Goal: Task Accomplishment & Management: Use online tool/utility

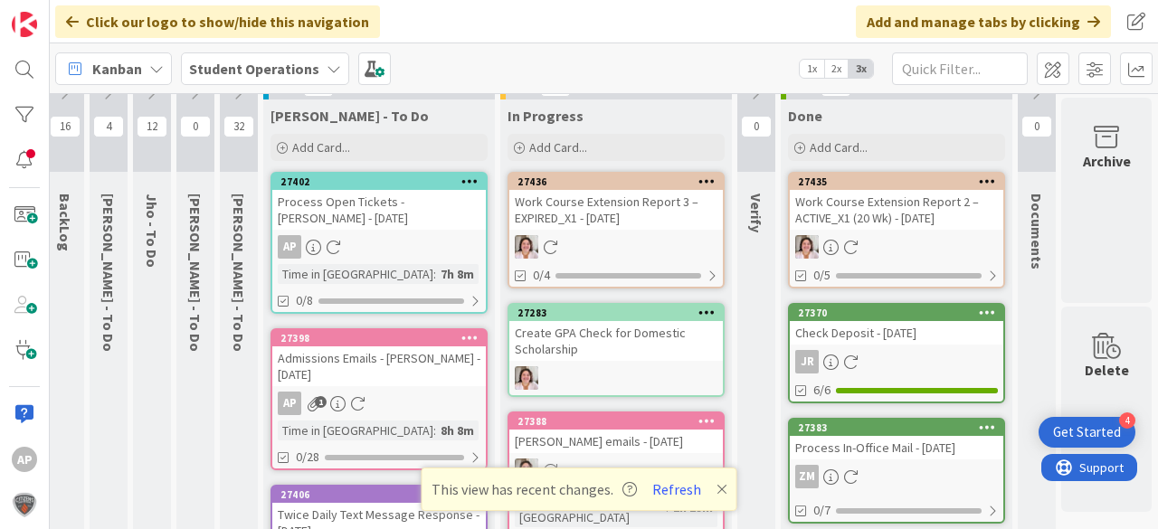
scroll to position [0, 64]
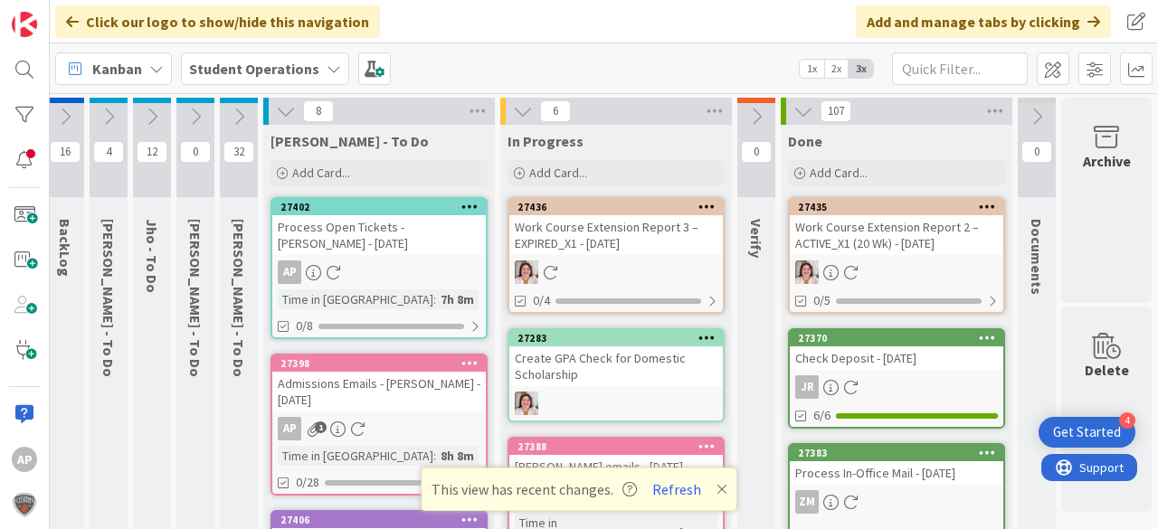
click at [723, 493] on icon at bounding box center [722, 489] width 11 height 14
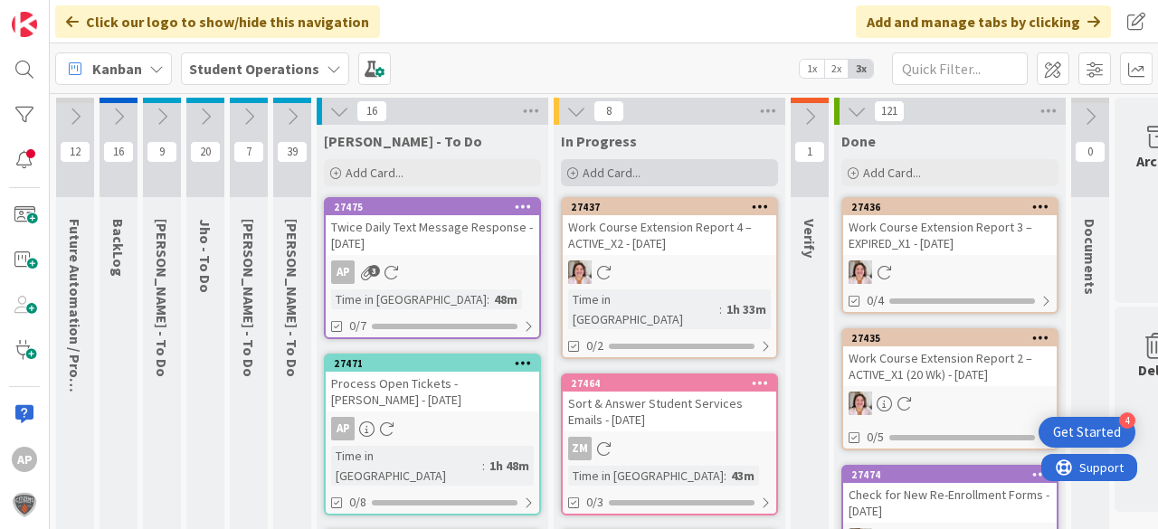
drag, startPoint x: 598, startPoint y: 173, endPoint x: 616, endPoint y: 168, distance: 18.7
click at [598, 173] on span "Add Card..." at bounding box center [612, 173] width 58 height 16
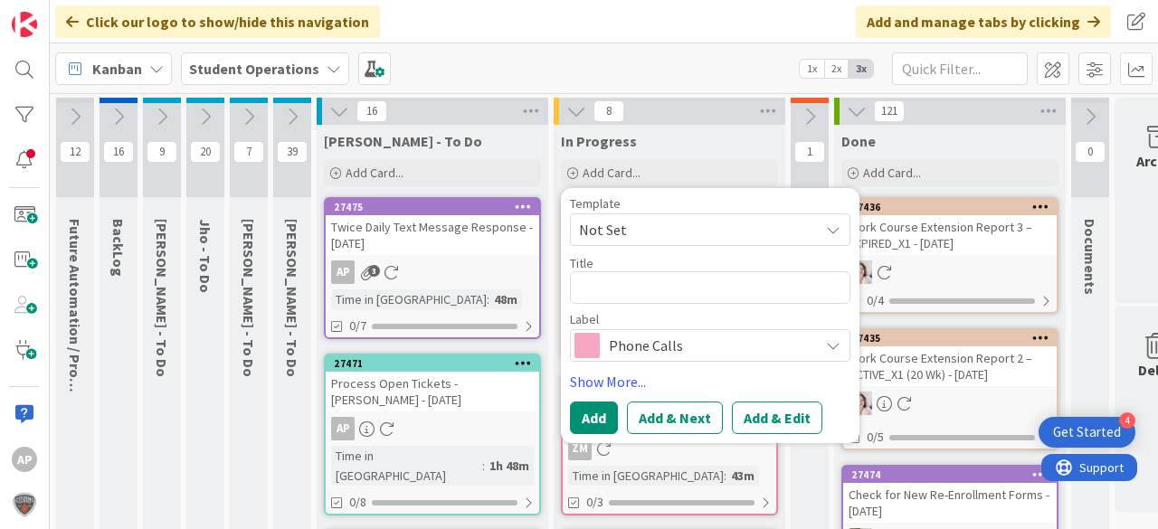
click at [685, 229] on span "Not Set" at bounding box center [692, 230] width 226 height 24
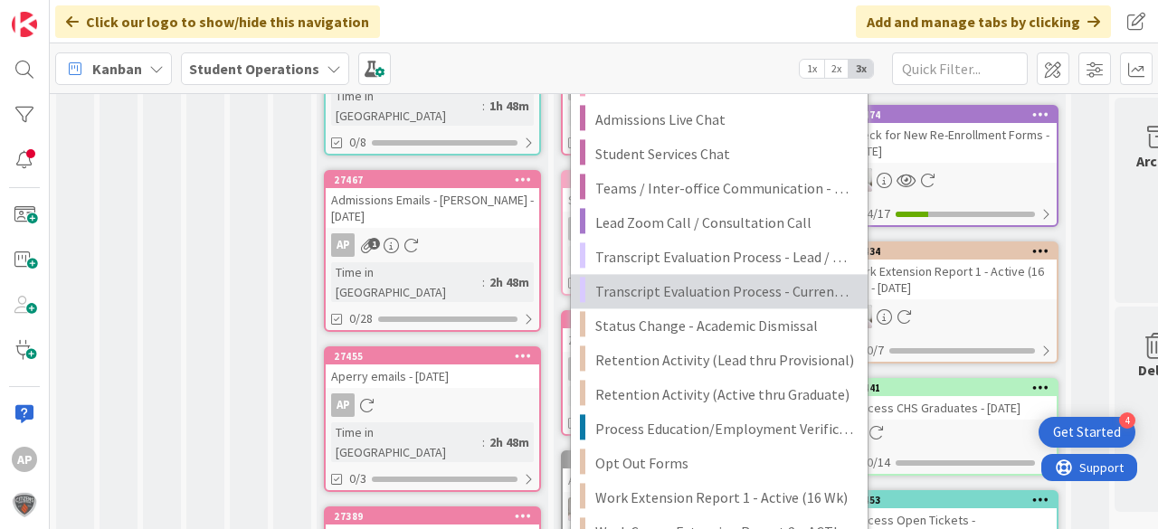
scroll to position [362, 0]
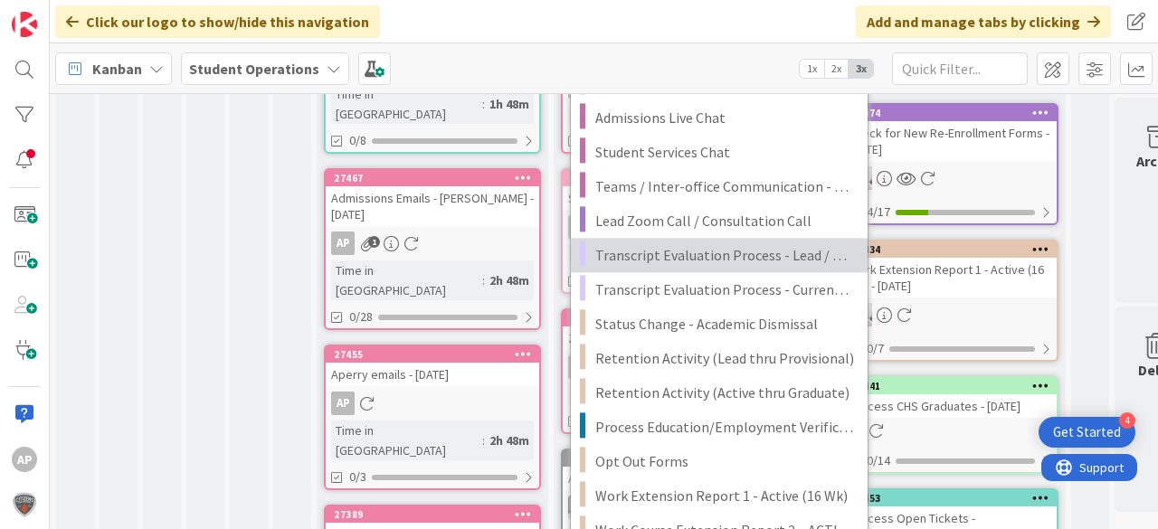
click at [783, 257] on span "Transcript Evaluation Process - Lead / New Student" at bounding box center [724, 255] width 259 height 24
type textarea "x"
type textarea "Transcript Evaluation Process - Lead / New Student"
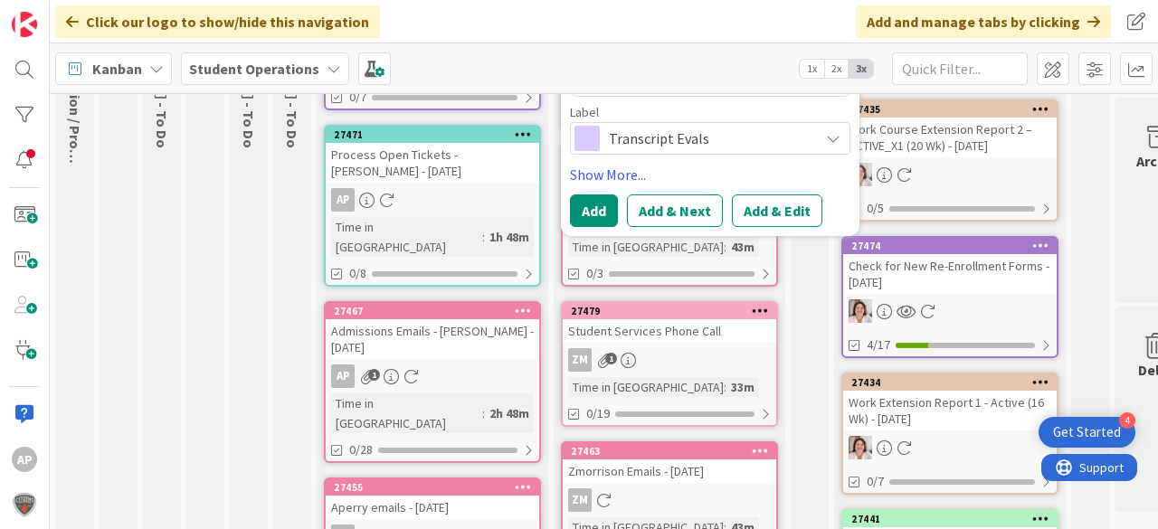
scroll to position [72, 0]
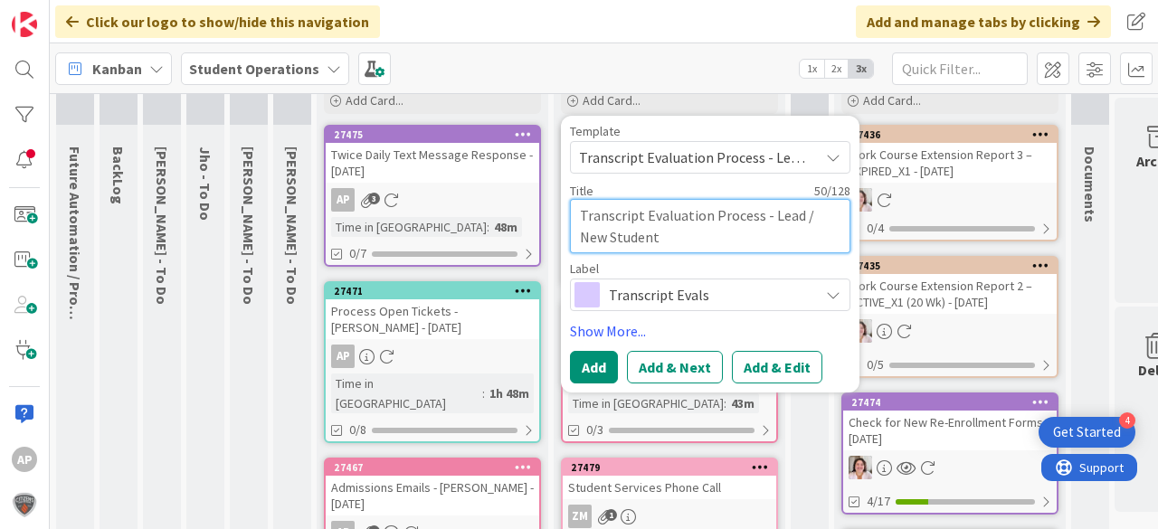
click at [731, 233] on textarea "Transcript Evaluation Process - Lead / New Student" at bounding box center [710, 226] width 281 height 54
type textarea "x"
type textarea "Transcript Evaluation Process - Lead / New Student"
type textarea "x"
type textarea "Transcript Evaluation Process - Lead / New Student -"
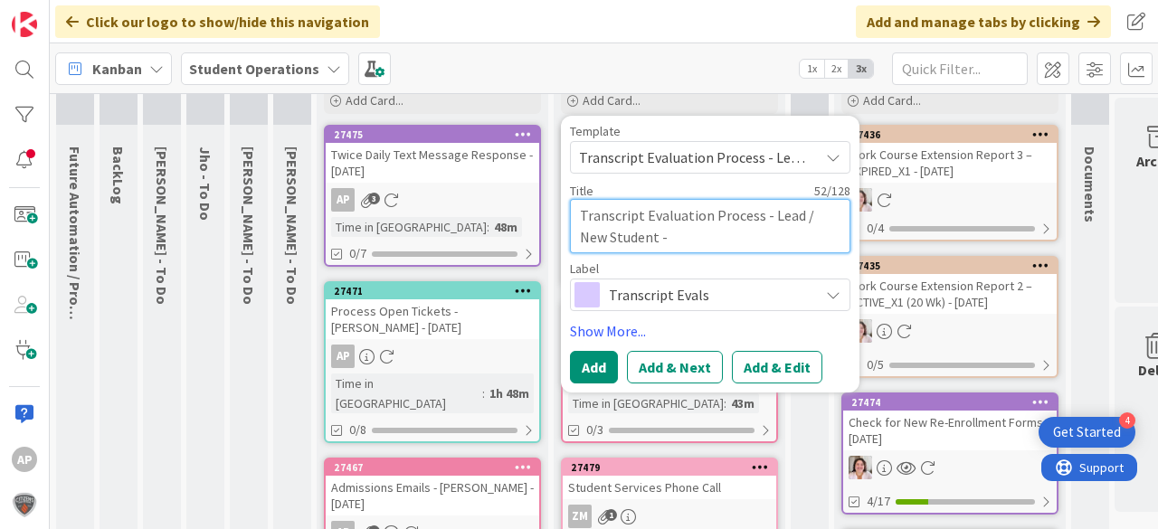
type textarea "x"
type textarea "Transcript Evaluation Process - Lead / New Student -"
type textarea "x"
type textarea "Transcript Evaluation Process - Lead / New Student - R"
type textarea "x"
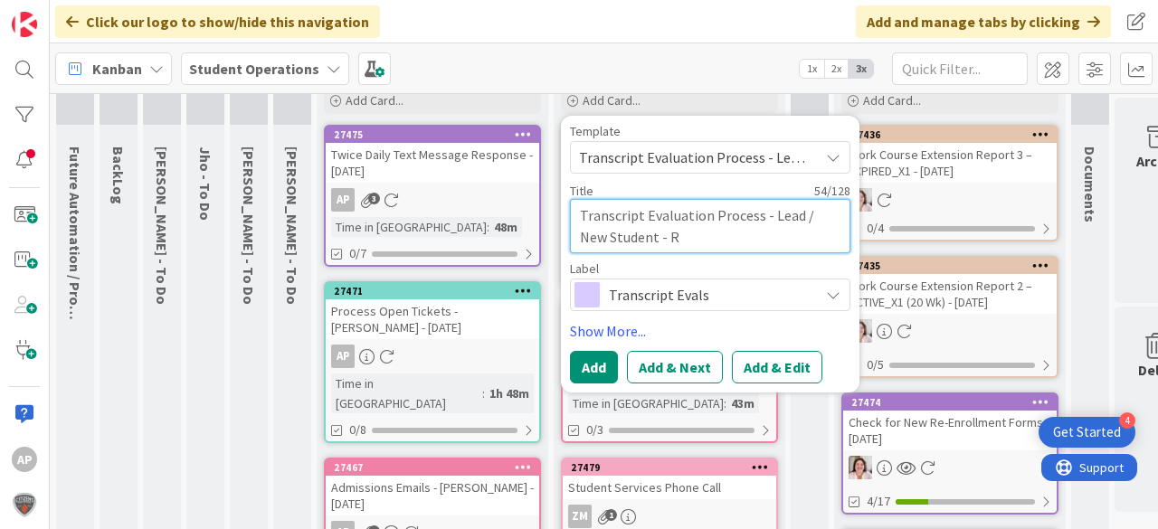
type textarea "Transcript Evaluation Process - Lead / New Student - Ro"
type textarea "x"
type textarea "Transcript Evaluation Process - Lead / New Student - Ron"
type textarea "x"
type textarea "Transcript Evaluation Process - Lead / New Student - Roni"
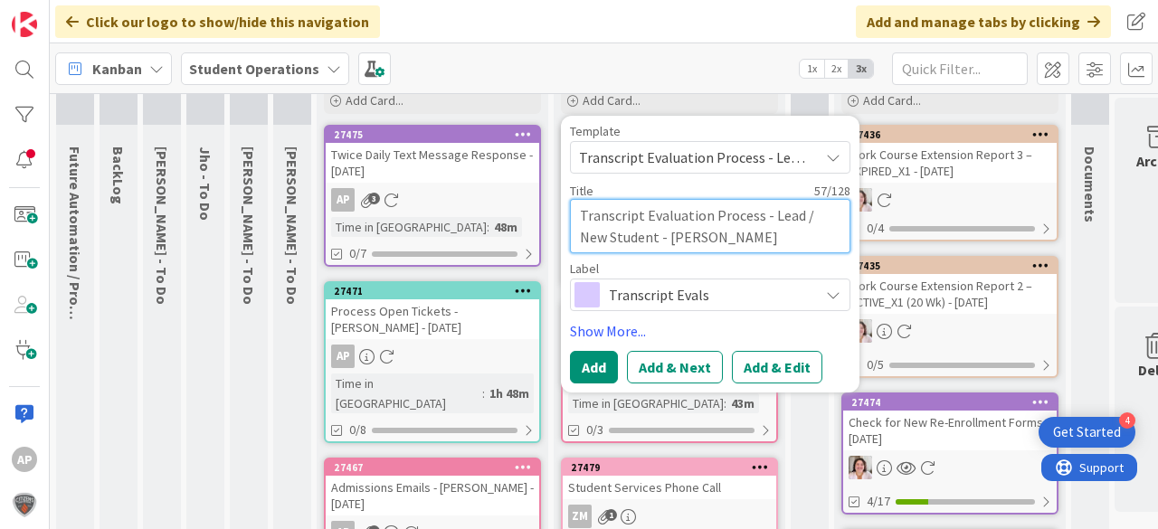
type textarea "x"
type textarea "Transcript Evaluation Process - Lead / New Student - Ronin"
type textarea "x"
type textarea "Transcript Evaluation Process - Lead / New Student - Ronin"
type textarea "x"
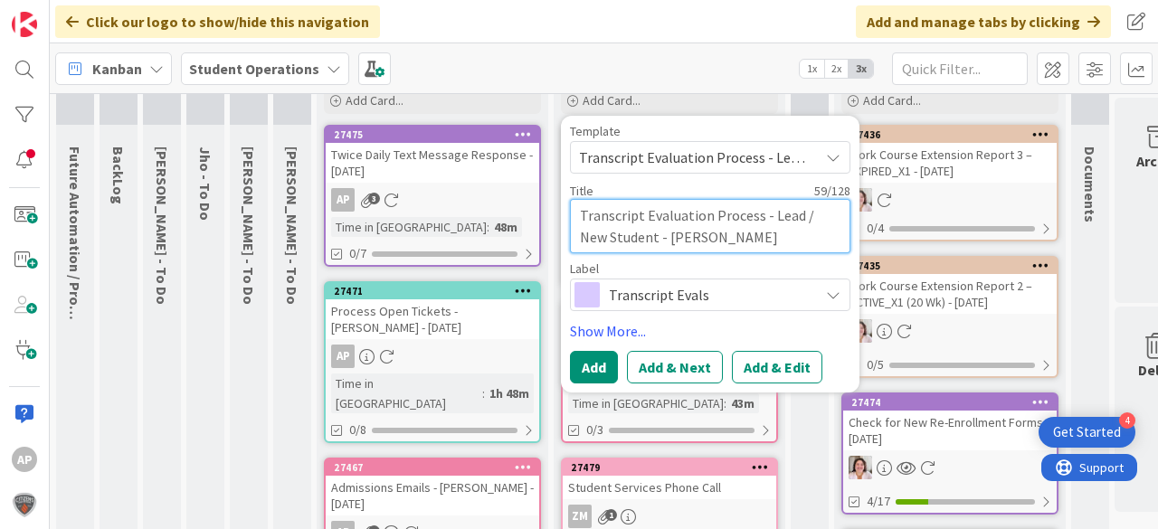
type textarea "Transcript Evaluation Process - Lead / New Student - Ronin L"
type textarea "x"
type textarea "Transcript Evaluation Process - Lead / New Student - Ronin La"
type textarea "x"
type textarea "Transcript Evaluation Process - Lead / New Student - Ronin Lam"
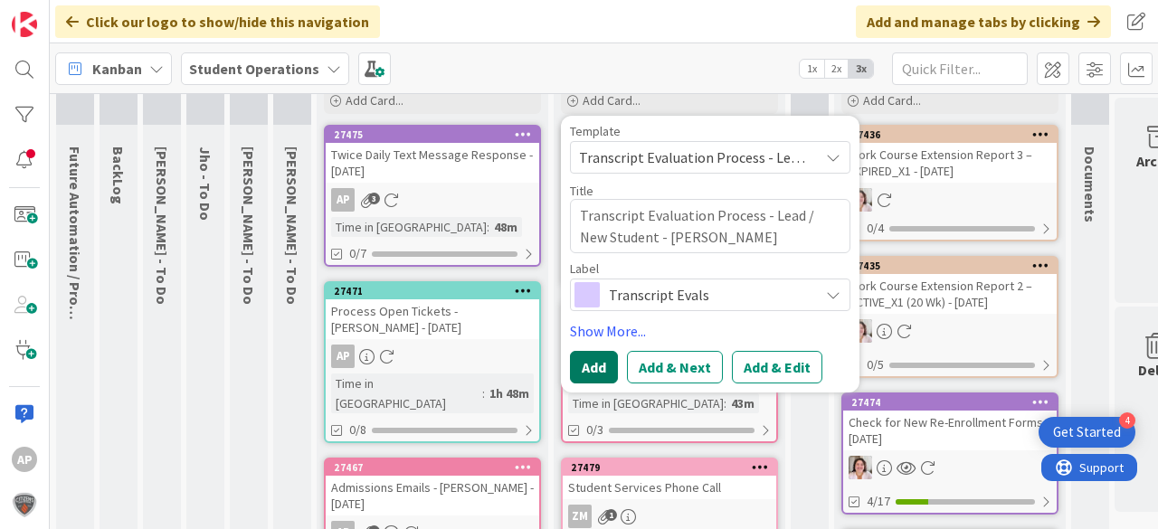
click at [602, 361] on button "Add" at bounding box center [594, 367] width 48 height 33
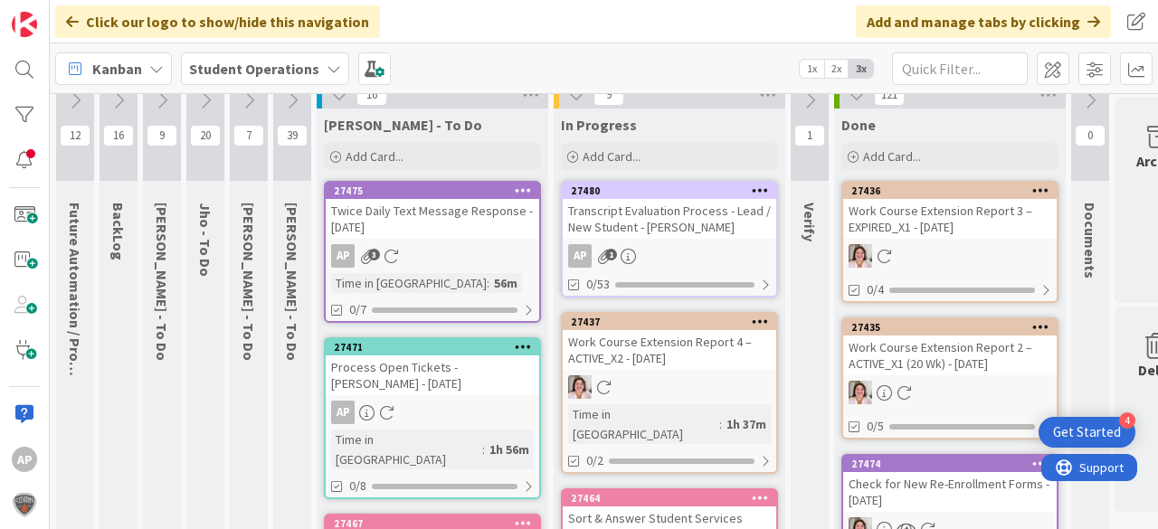
scroll to position [0, 0]
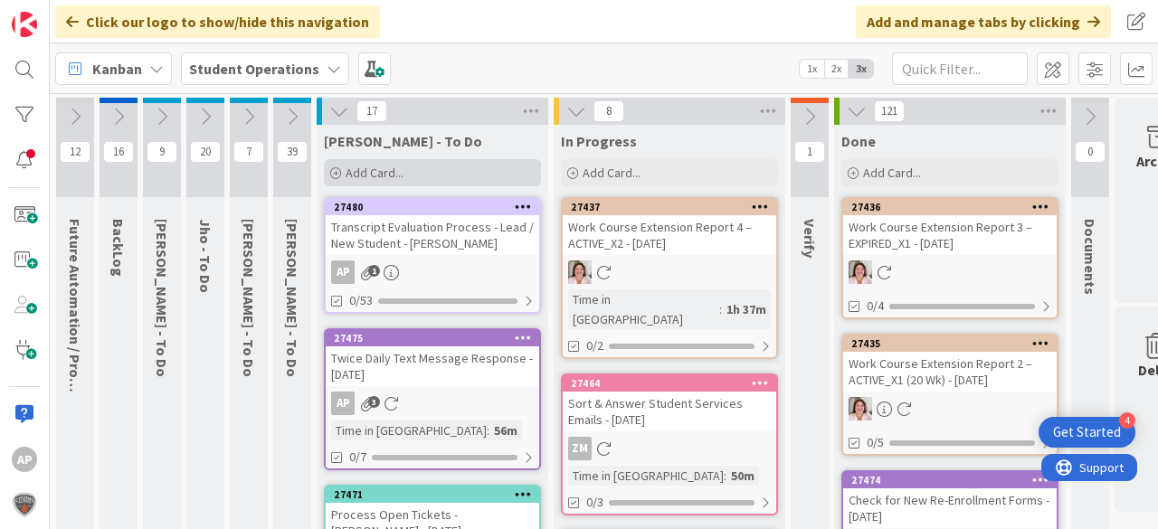
click at [463, 180] on div "Add Card..." at bounding box center [432, 172] width 217 height 27
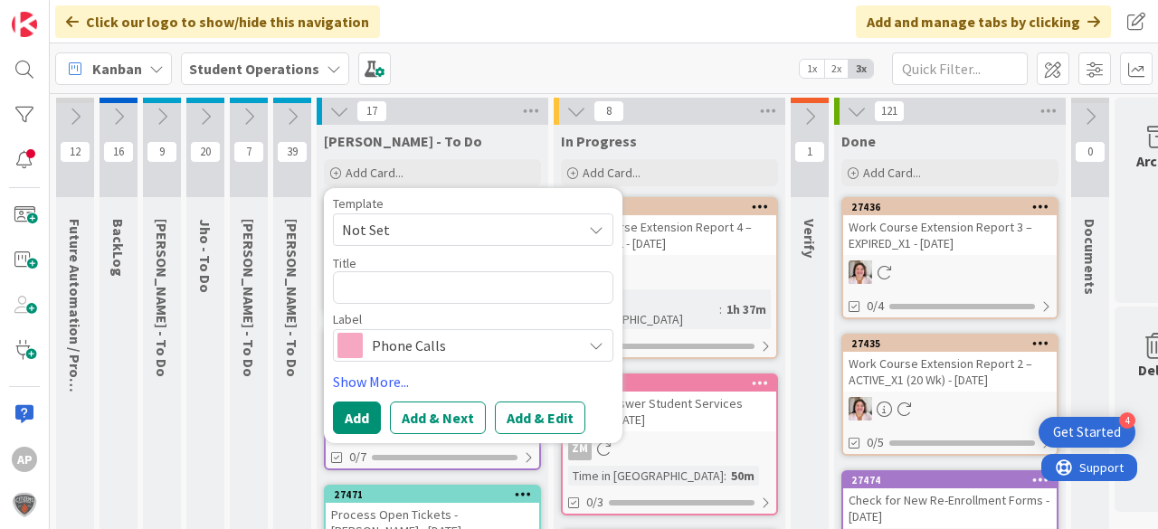
click at [480, 228] on span "Not Set" at bounding box center [455, 230] width 226 height 24
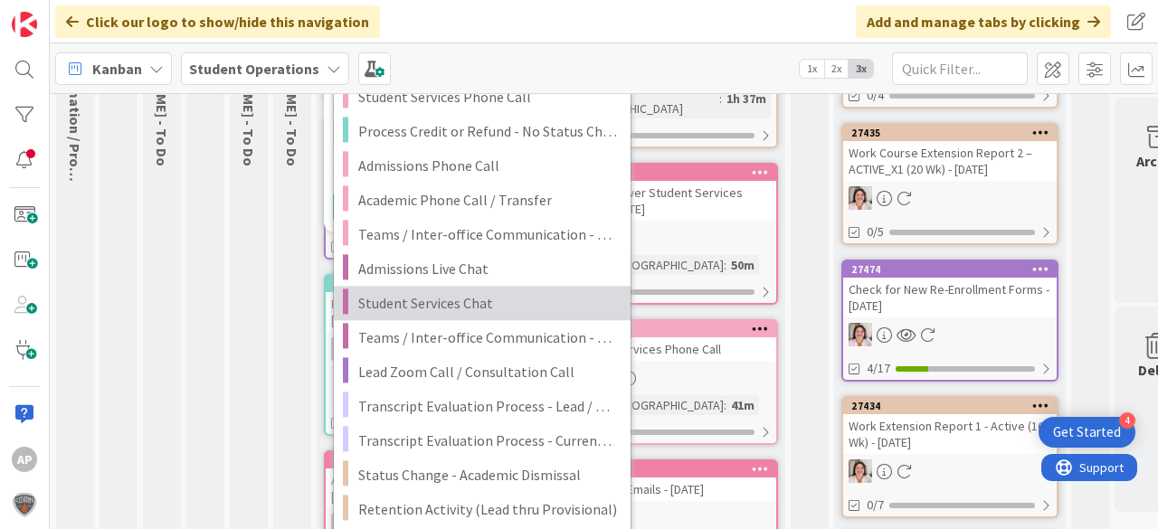
scroll to position [217, 0]
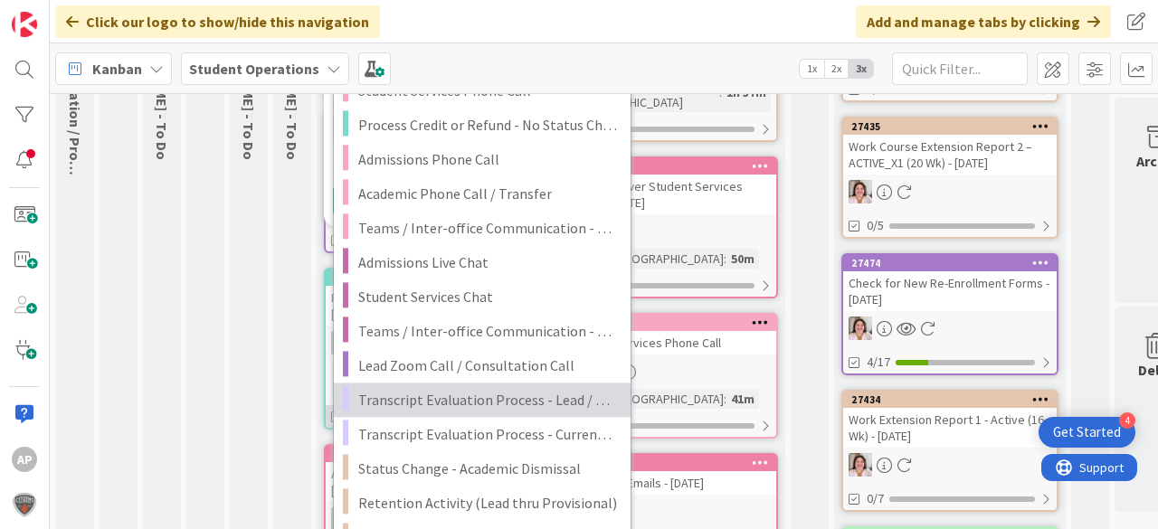
click at [513, 402] on span "Transcript Evaluation Process - Lead / New Student" at bounding box center [487, 400] width 259 height 24
type textarea "x"
type textarea "Transcript Evaluation Process - Lead / New Student"
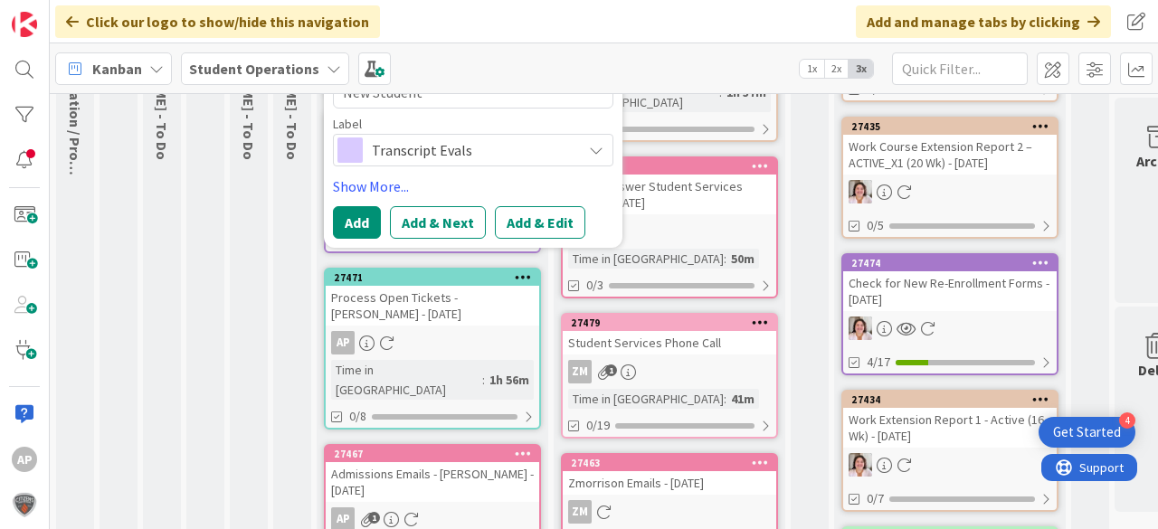
scroll to position [72, 0]
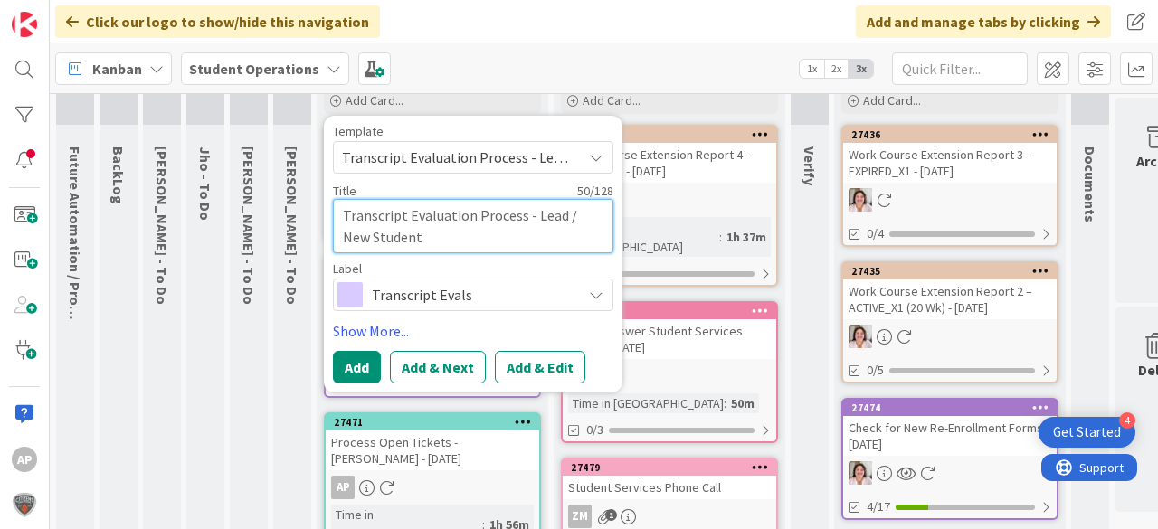
click at [464, 243] on textarea "Transcript Evaluation Process - Lead / New Student" at bounding box center [473, 226] width 281 height 54
type textarea "x"
type textarea "Transcript Evaluation Process - Lead / New Student"
type textarea "x"
type textarea "Transcript Evaluation Process - Lead / New Student -"
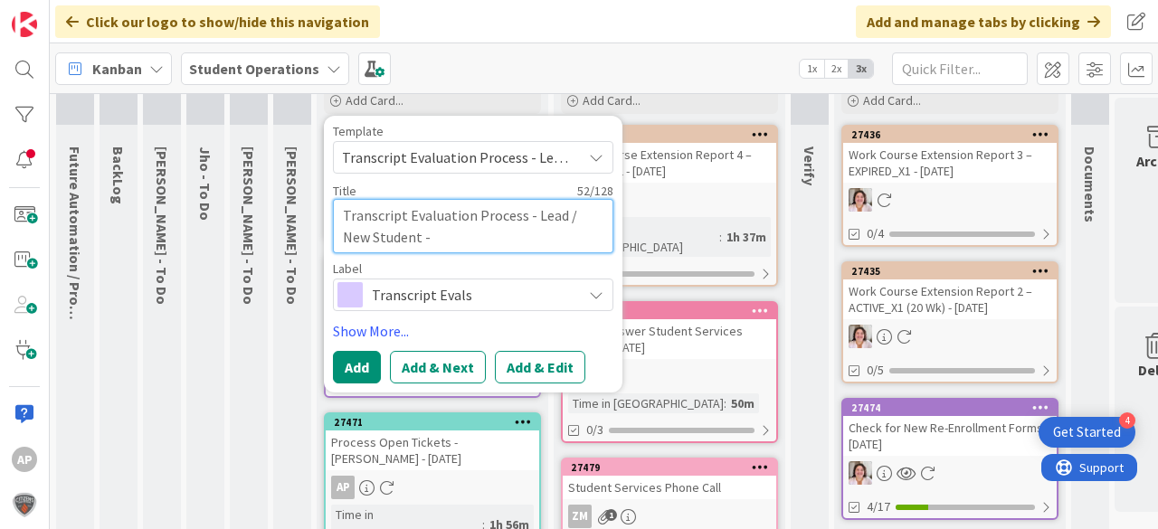
type textarea "x"
type textarea "Transcript Evaluation Process - Lead / New Student -"
type textarea "x"
type textarea "Transcript Evaluation Process - Lead / New Student - K"
type textarea "x"
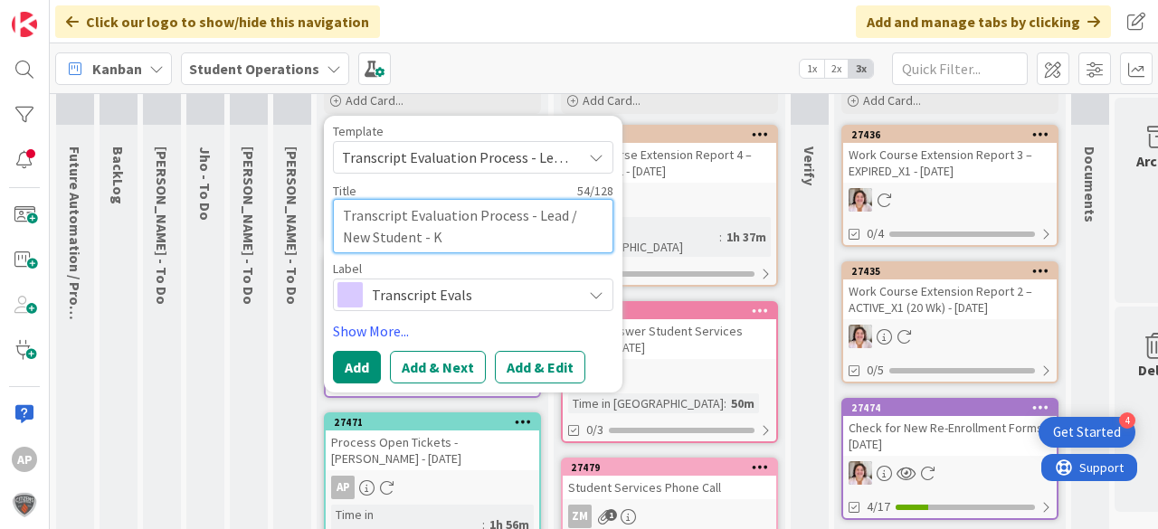
type textarea "Transcript Evaluation Process - Lead / New Student - Kh"
type textarea "x"
type textarea "Transcript Evaluation Process - Lead / New Student - Kha"
type textarea "x"
type textarea "Transcript Evaluation Process - Lead / New Student - Khab"
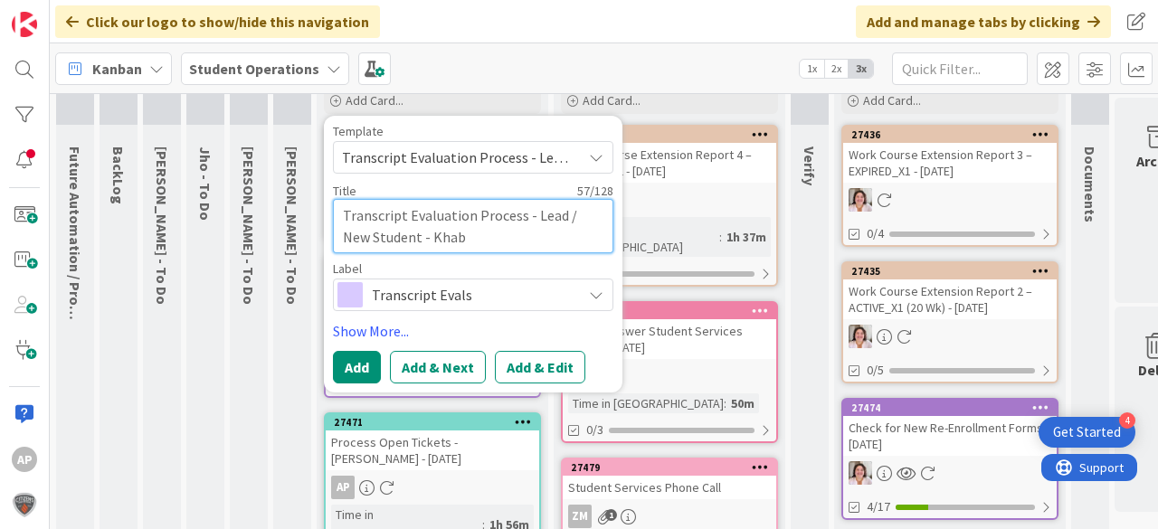
type textarea "x"
type textarea "Transcript Evaluation Process - Lead / New Student - Khabi"
type textarea "x"
type textarea "Transcript Evaluation Process - Lead / New Student - Khabir"
type textarea "x"
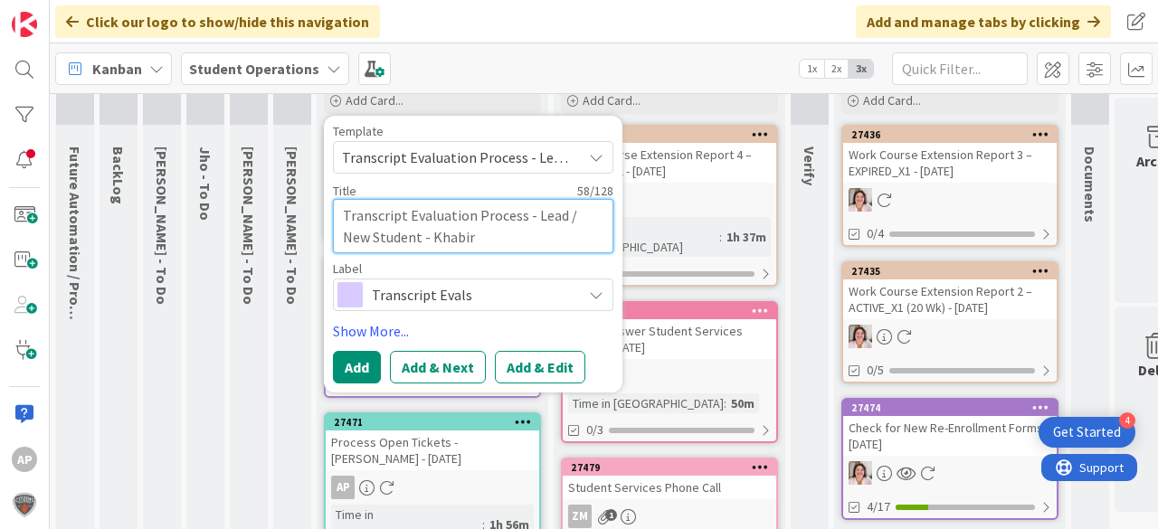
type textarea "Transcript Evaluation Process - Lead / New Student - Khabir"
type textarea "x"
type textarea "Transcript Evaluation Process - Lead / New Student - Khabir W"
type textarea "x"
type textarea "Transcript Evaluation Process - Lead / New Student - Khabir Wa"
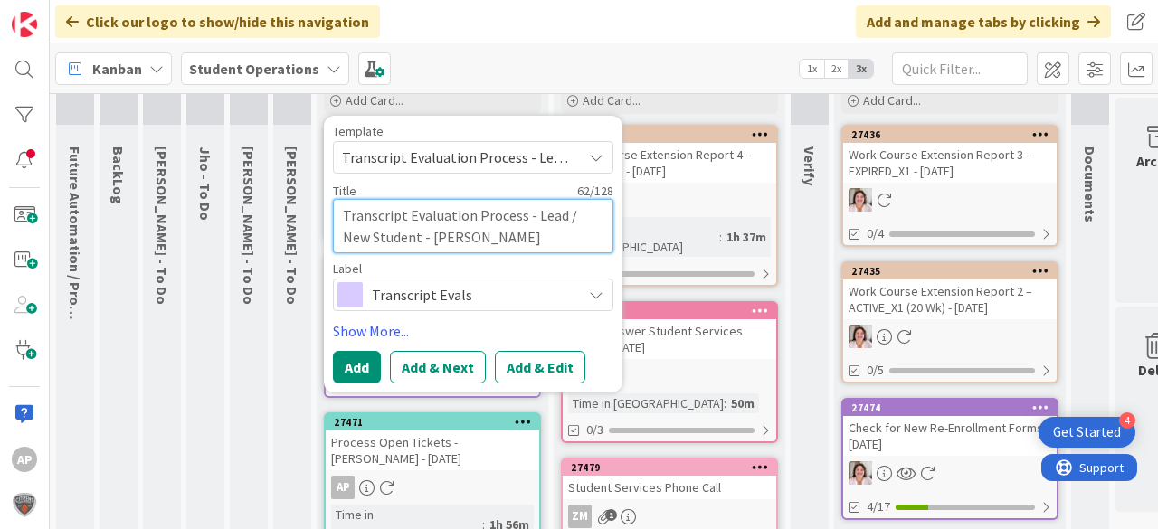
type textarea "x"
type textarea "Transcript Evaluation Process - Lead / New Student - Khabir Was"
type textarea "x"
type textarea "Transcript Evaluation Process - Lead / New Student - Khabir Wash"
type textarea "x"
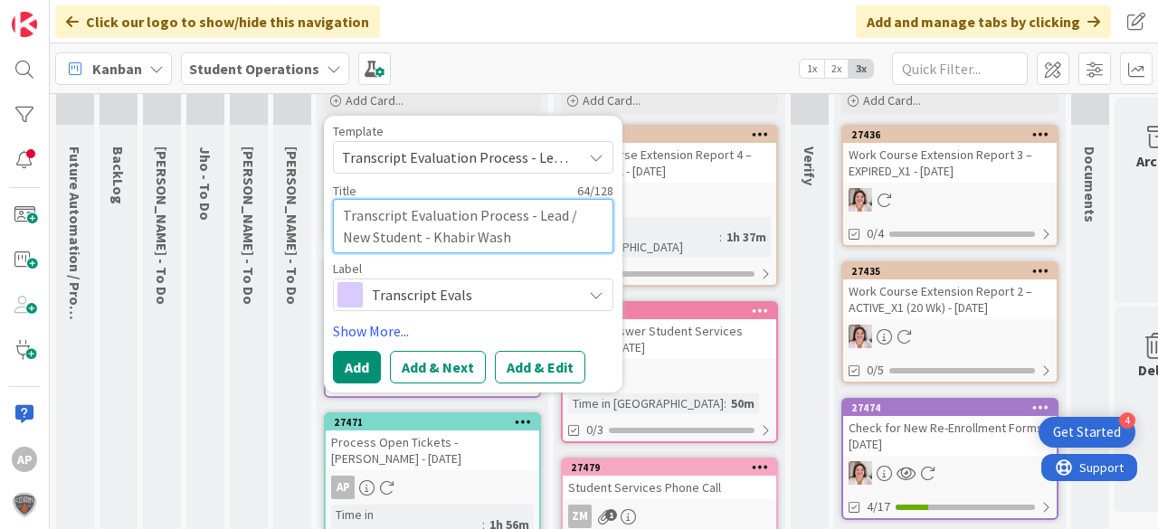
type textarea "Transcript Evaluation Process - Lead / New Student - Khabir Washi"
type textarea "x"
type textarea "Transcript Evaluation Process - Lead / New Student - Khabir Washing"
type textarea "x"
type textarea "Transcript Evaluation Process - Lead / New Student - Khabir Washingt"
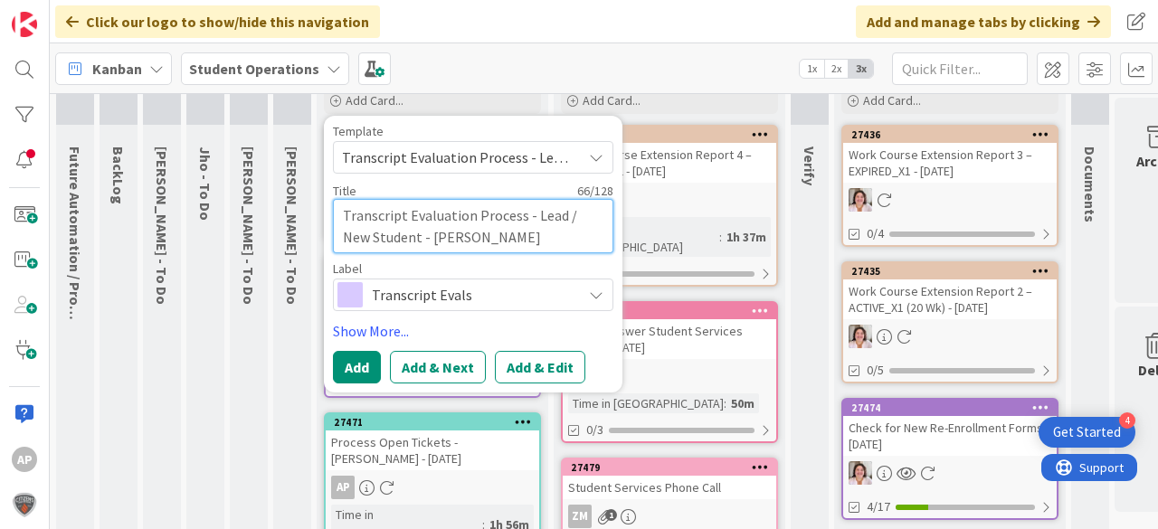
type textarea "x"
type textarea "Transcript Evaluation Process - Lead / New Student - Khabir Washingto"
type textarea "x"
type textarea "Transcript Evaluation Process - Lead / New Student - Khabir Washington"
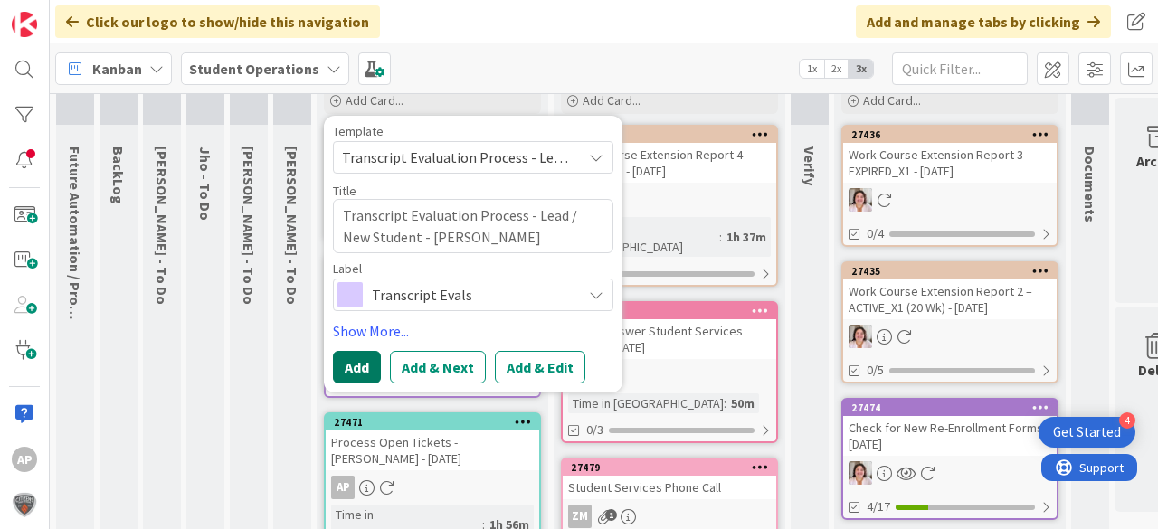
click at [355, 366] on button "Add" at bounding box center [357, 367] width 48 height 33
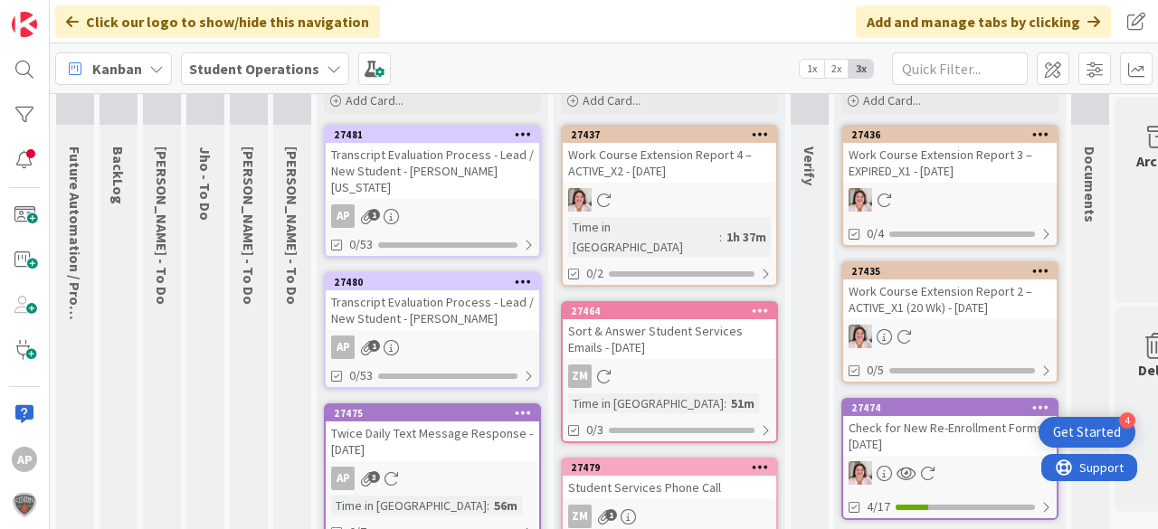
scroll to position [0, 0]
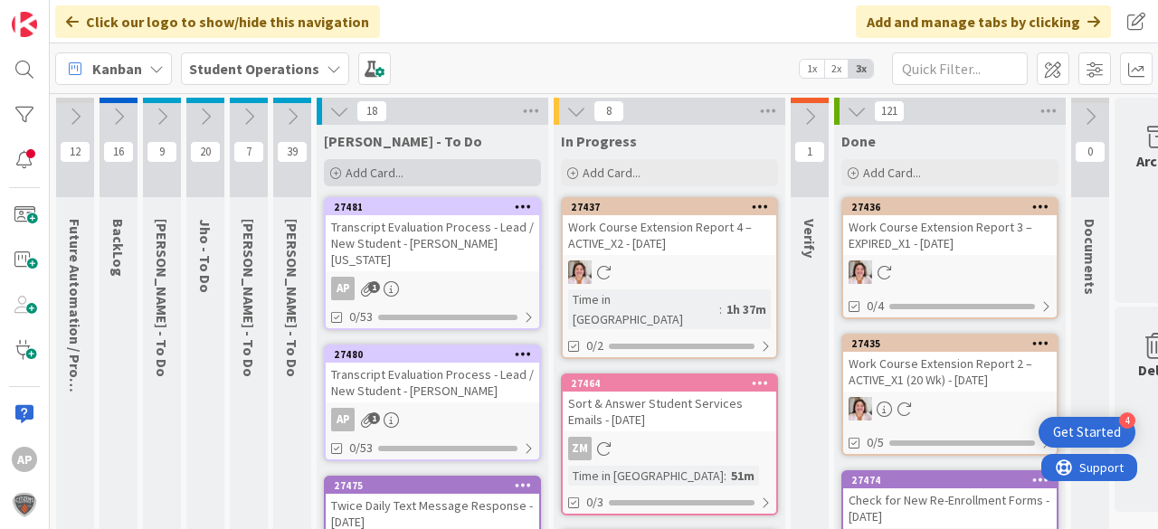
click at [426, 171] on div "Add Card..." at bounding box center [432, 172] width 217 height 27
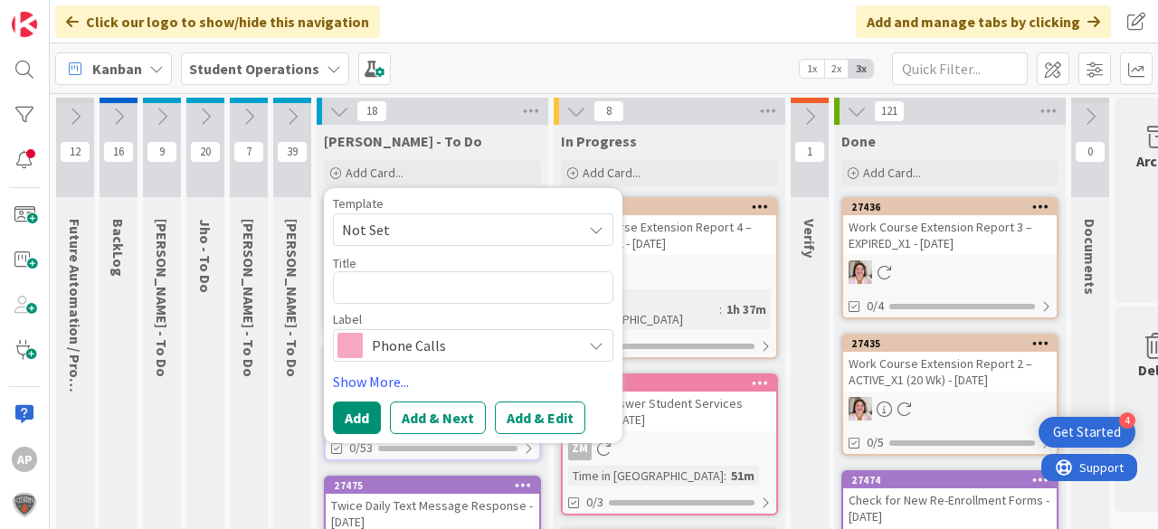
click at [470, 223] on span "Not Set" at bounding box center [455, 230] width 226 height 24
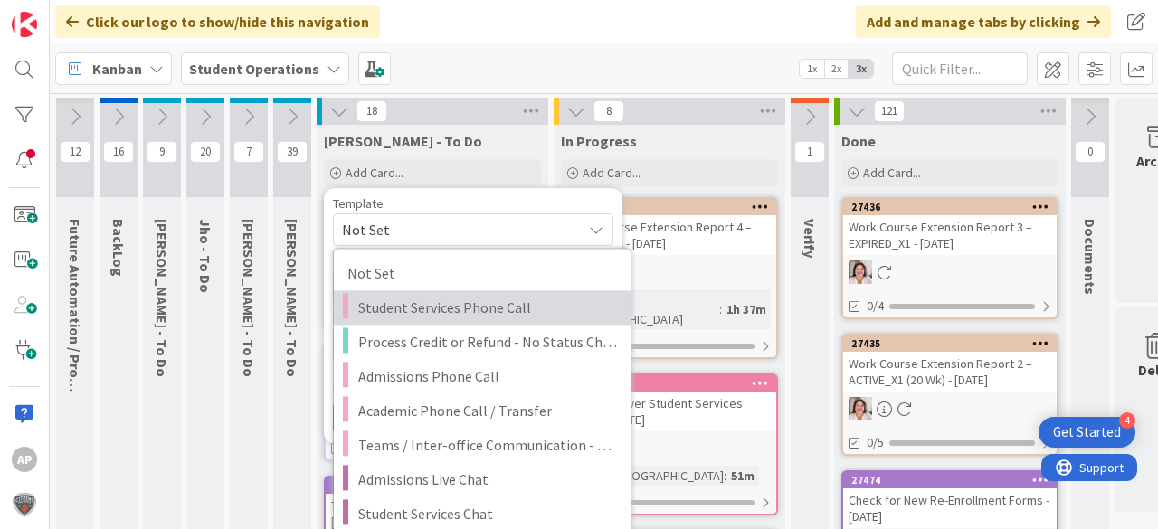
scroll to position [217, 0]
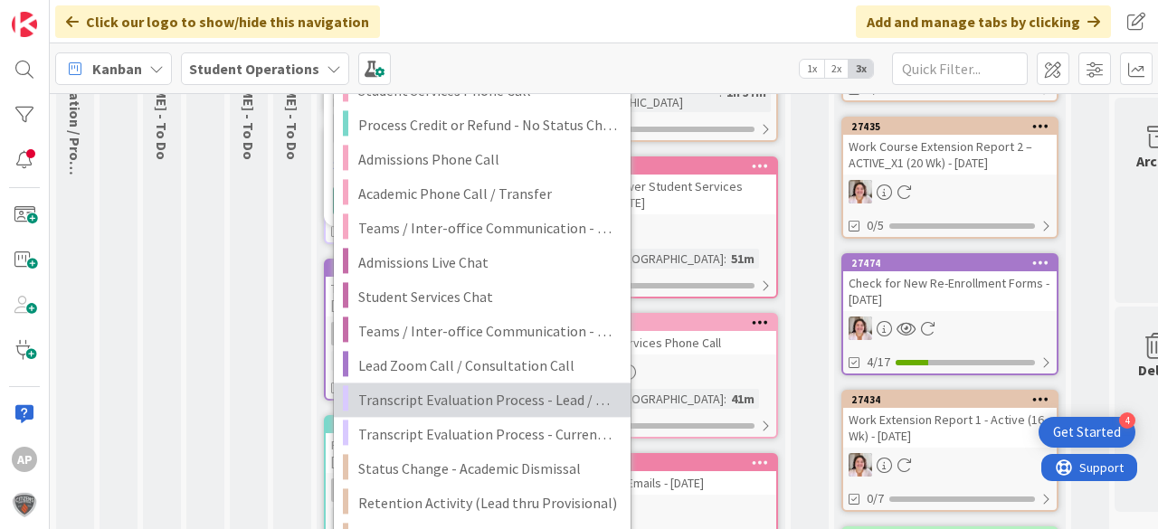
click at [557, 395] on span "Transcript Evaluation Process - Lead / New Student" at bounding box center [487, 400] width 259 height 24
type textarea "x"
type textarea "Transcript Evaluation Process - Lead / New Student"
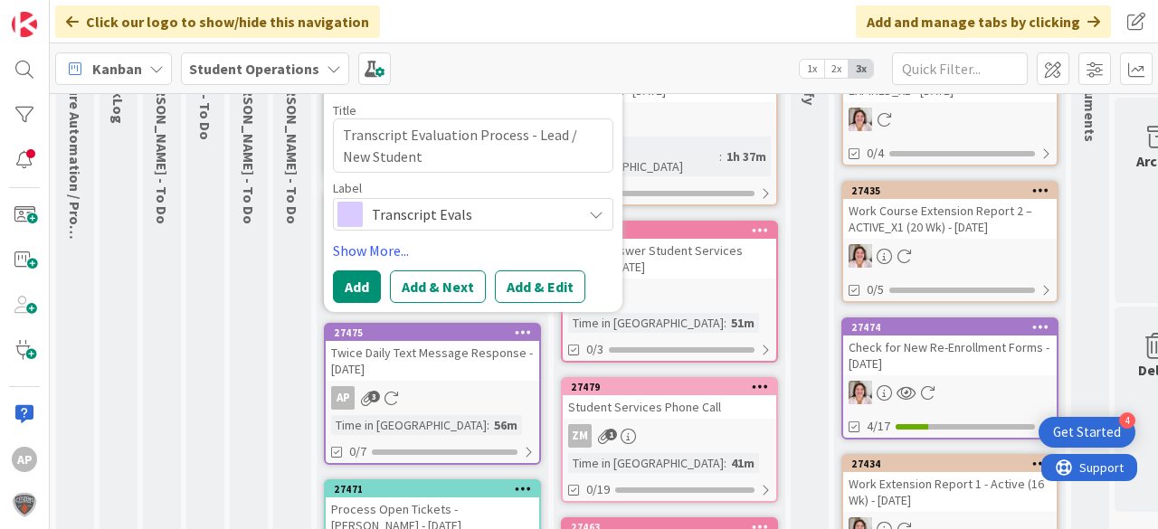
scroll to position [72, 0]
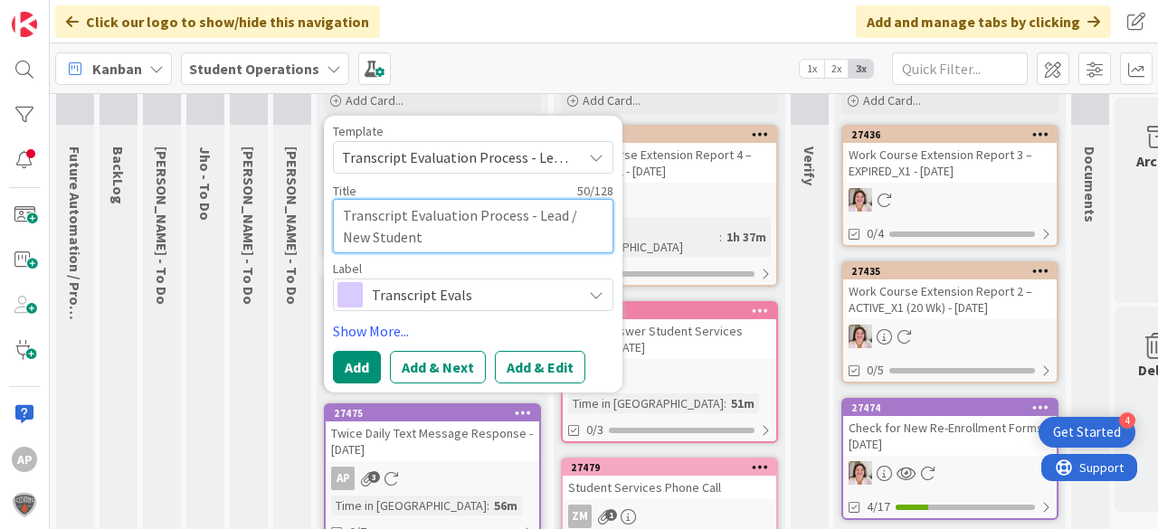
click at [492, 249] on textarea "Transcript Evaluation Process - Lead / New Student" at bounding box center [473, 226] width 281 height 54
type textarea "x"
type textarea "Transcript Evaluation Process - Lead / New Student"
type textarea "x"
type textarea "Transcript Evaluation Process - Lead / New Student -"
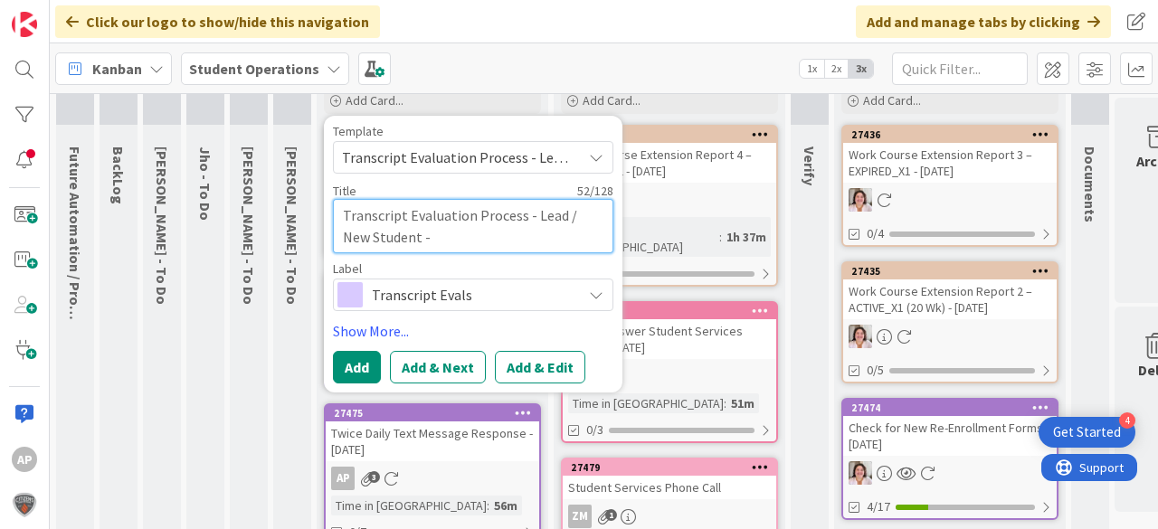
type textarea "x"
type textarea "Transcript Evaluation Process - Lead / New Student -"
type textarea "x"
type textarea "Transcript Evaluation Process - Lead / New Student - S"
type textarea "x"
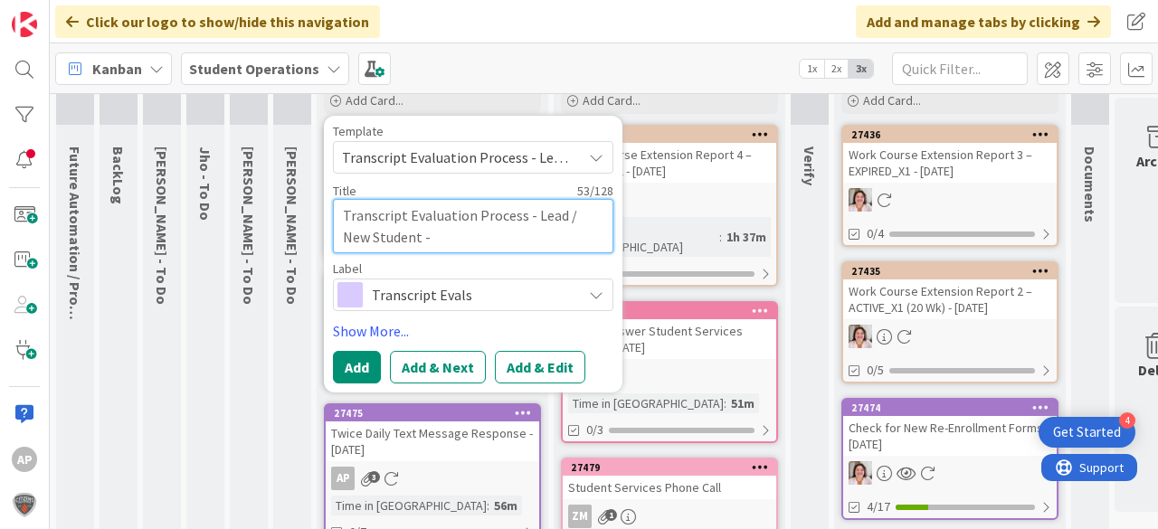
type textarea "Transcript Evaluation Process - Lead / New Student -"
click at [431, 243] on textarea "Transcript Evaluation Process - Lead / New Student -" at bounding box center [473, 226] width 281 height 54
paste textarea "Nurtilek"
type textarea "x"
type textarea "Transcript Evaluation Process - Lead / New Student - Nurtilek"
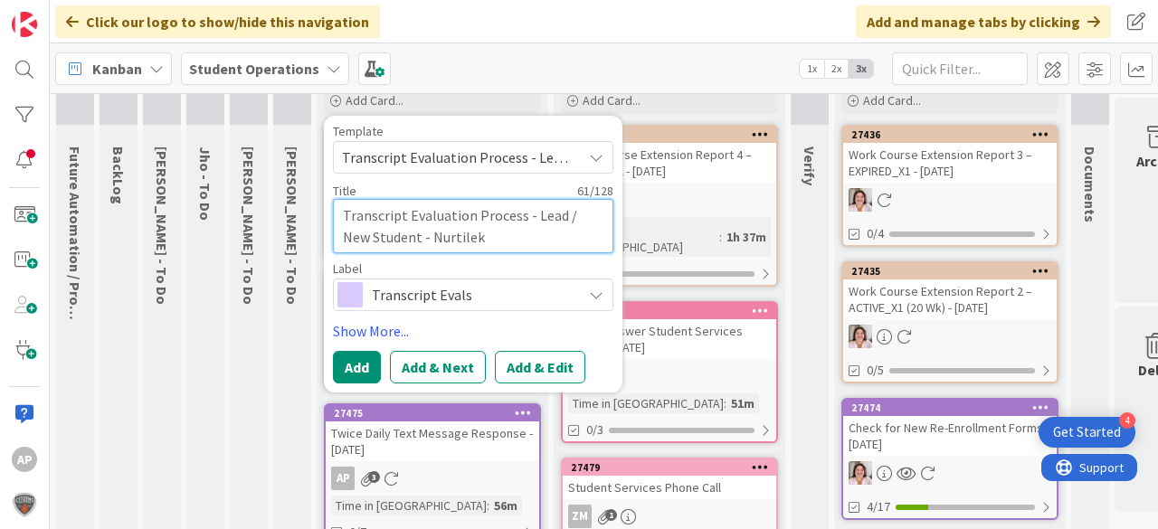
type textarea "x"
type textarea "Transcript Evaluation Process - Lead / New Student - Nurtilek"
click at [474, 246] on textarea "Transcript Evaluation Process - Lead / New Student - Nurtilek" at bounding box center [473, 226] width 281 height 54
type textarea "x"
type textarea "Transcript Evaluation Process - Lead / New Student - Nurtilek V"
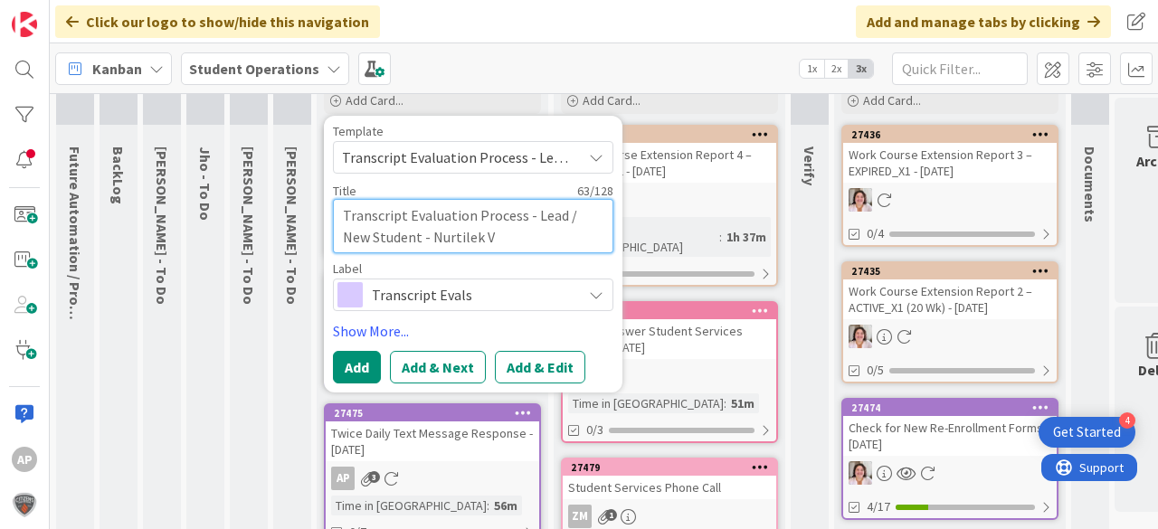
type textarea "x"
type textarea "Transcript Evaluation Process - Lead / New Student - Nurtilek"
paste textarea "Saparalyev"
type textarea "x"
type textarea "Transcript Evaluation Process - Lead / New Student - Nurtilek Saparalyev"
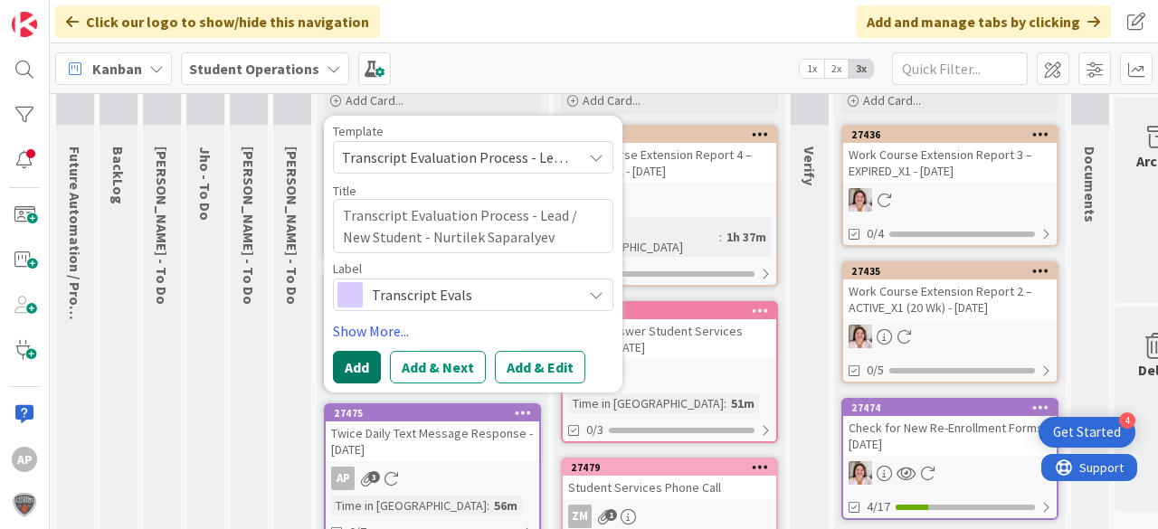
click at [366, 362] on button "Add" at bounding box center [357, 367] width 48 height 33
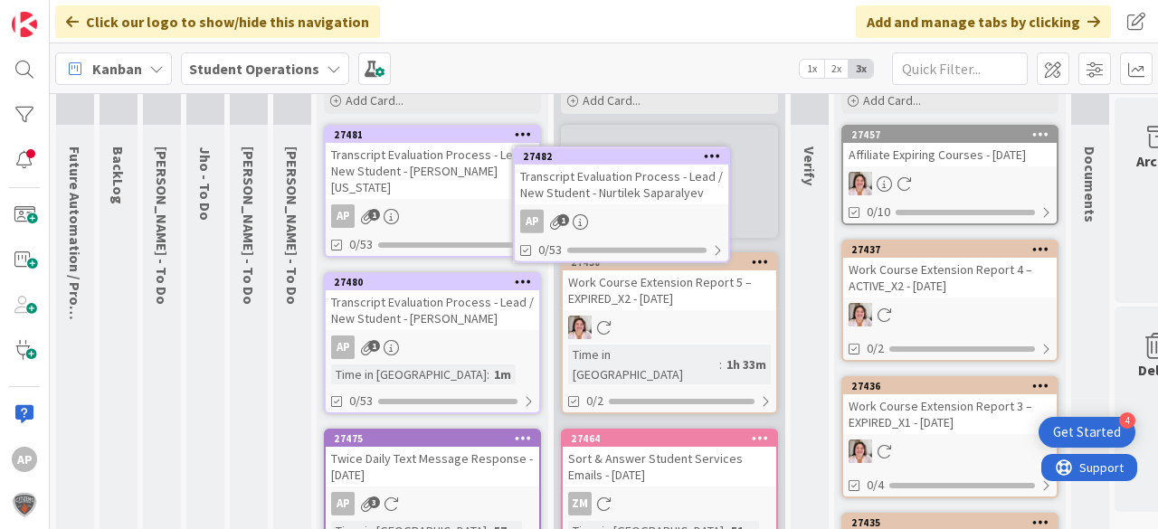
scroll to position [0, 0]
